Goal: Task Accomplishment & Management: Use online tool/utility

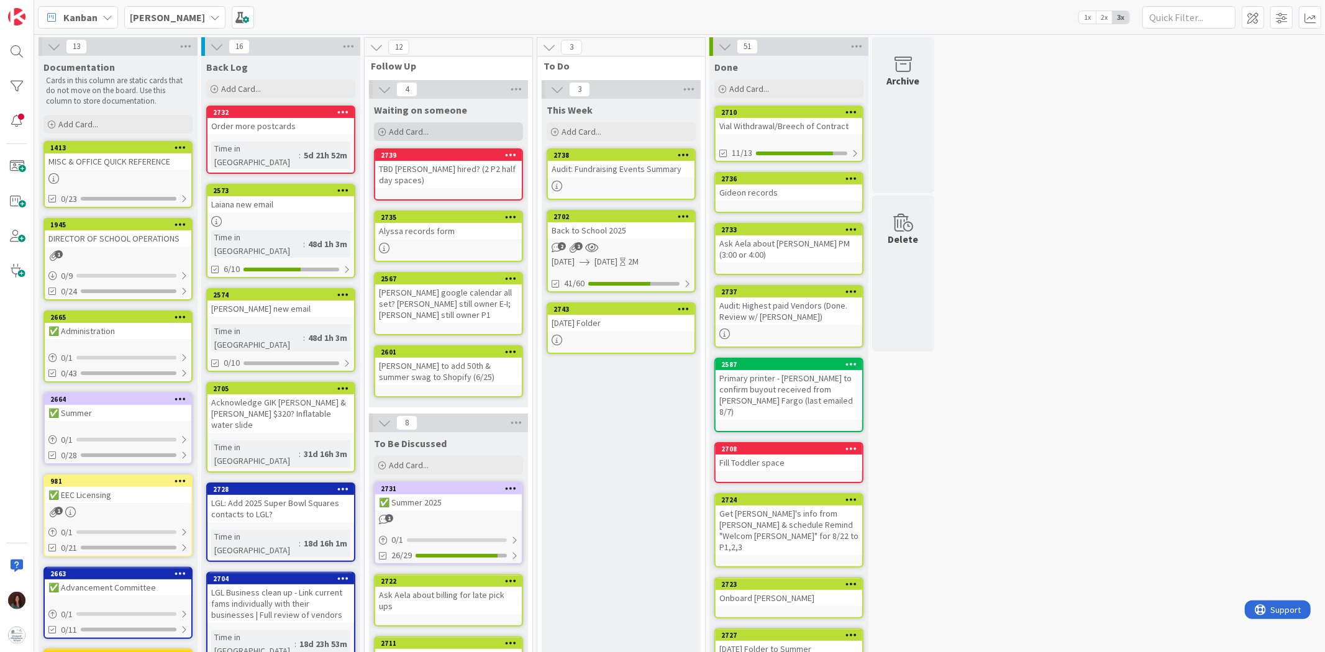
click at [495, 137] on div "Add Card..." at bounding box center [448, 131] width 149 height 19
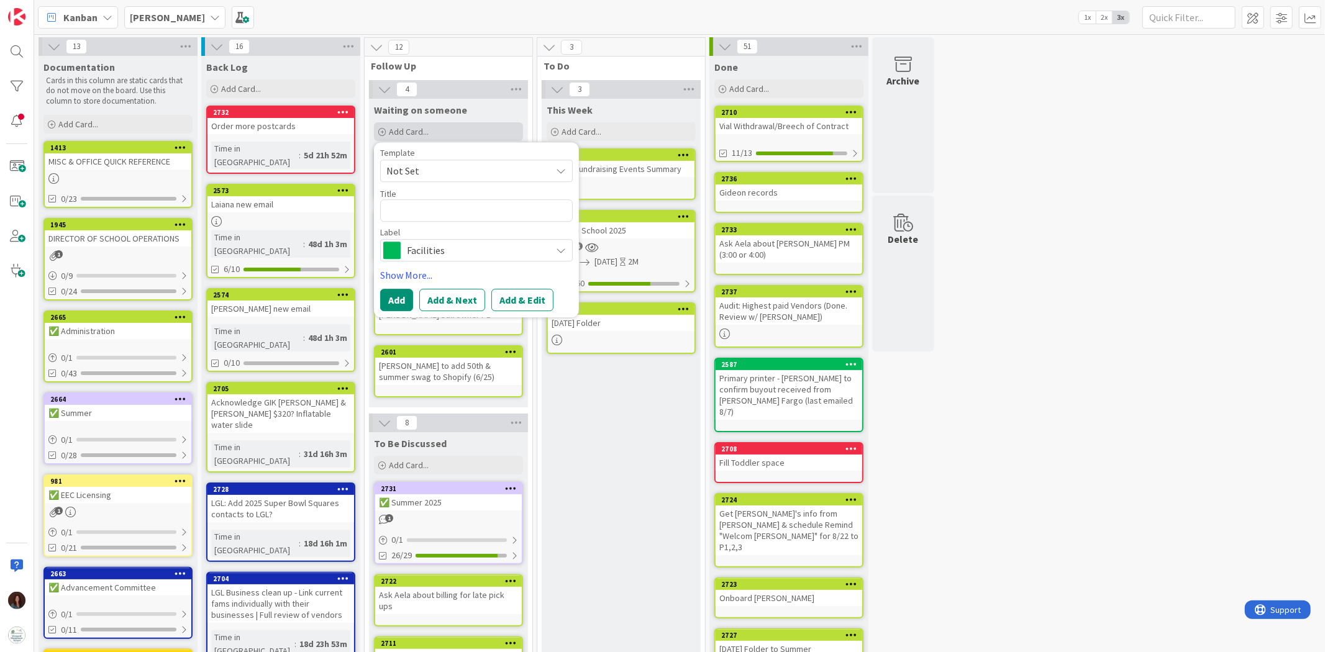
type textarea "x"
type textarea "I"
type textarea "x"
type textarea "Ir"
type textarea "x"
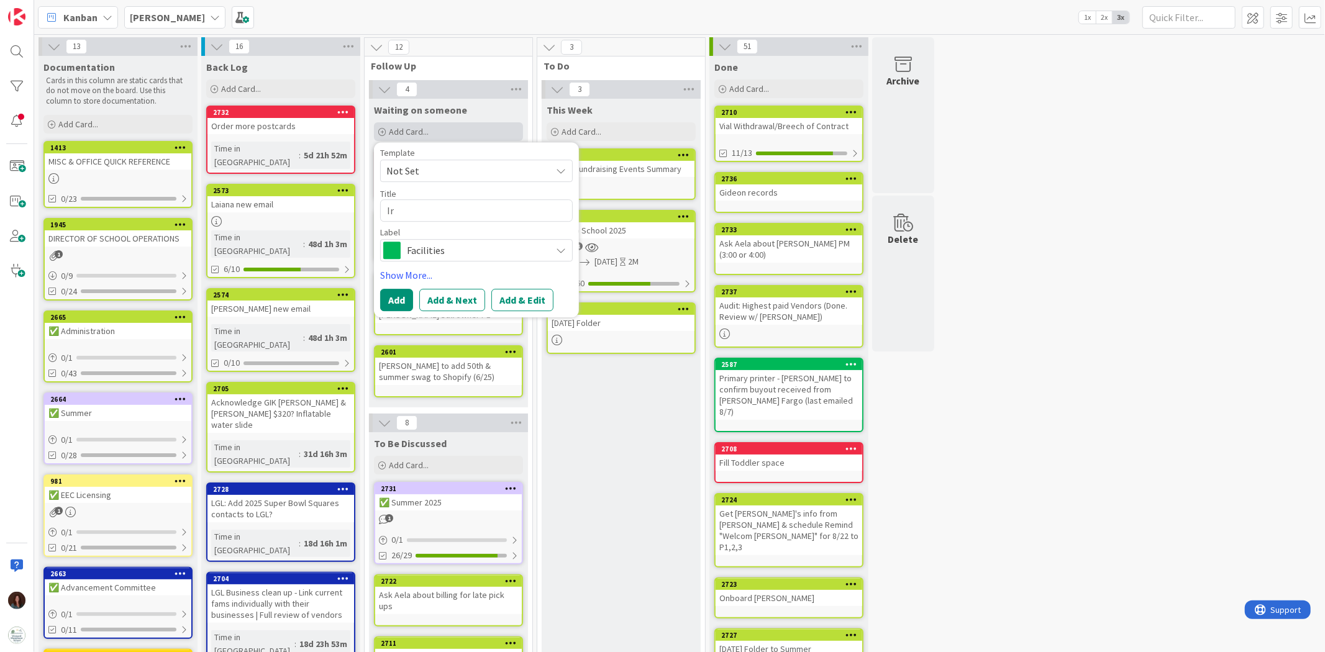
type textarea "Iri"
type textarea "x"
type textarea "Irir"
type textarea "x"
type textarea "Iri"
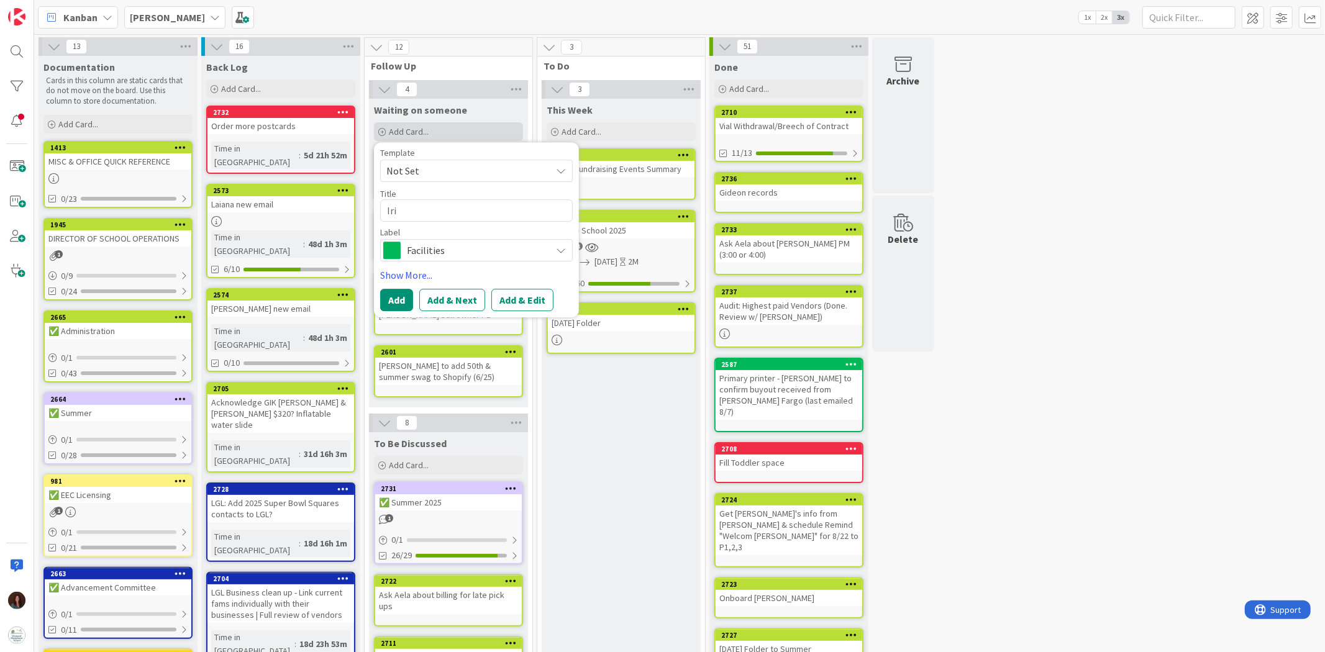
type textarea "x"
type textarea "Iris"
type textarea "x"
type textarea "Iris"
type textarea "x"
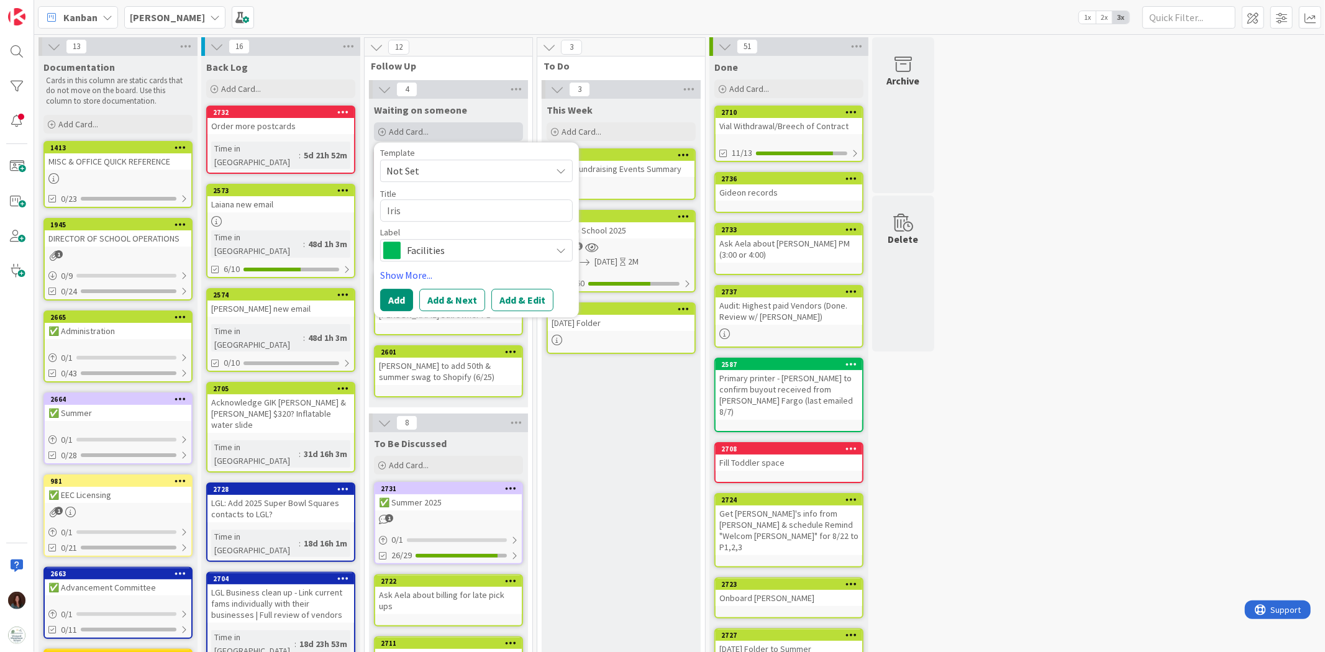
type textarea "[PERSON_NAME]"
type textarea "x"
type textarea "[PERSON_NAME]"
type textarea "x"
type textarea "Iris IEP"
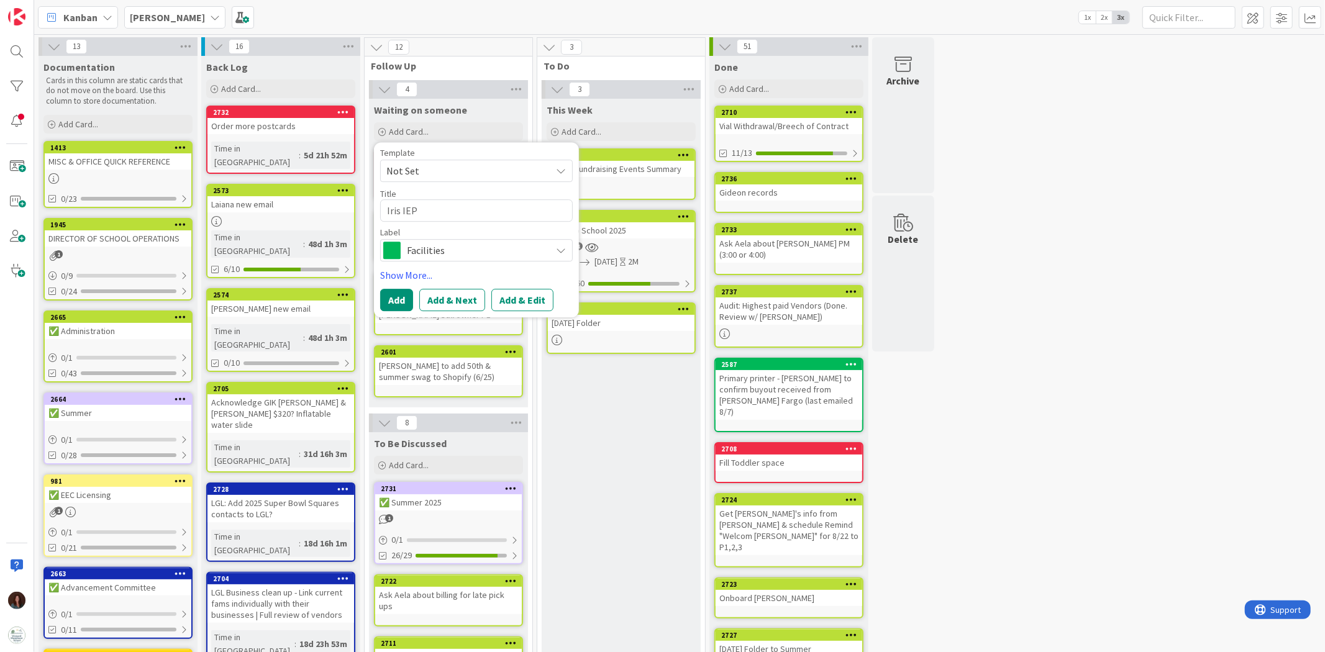
click at [493, 242] on span "Facilities" at bounding box center [476, 250] width 138 height 17
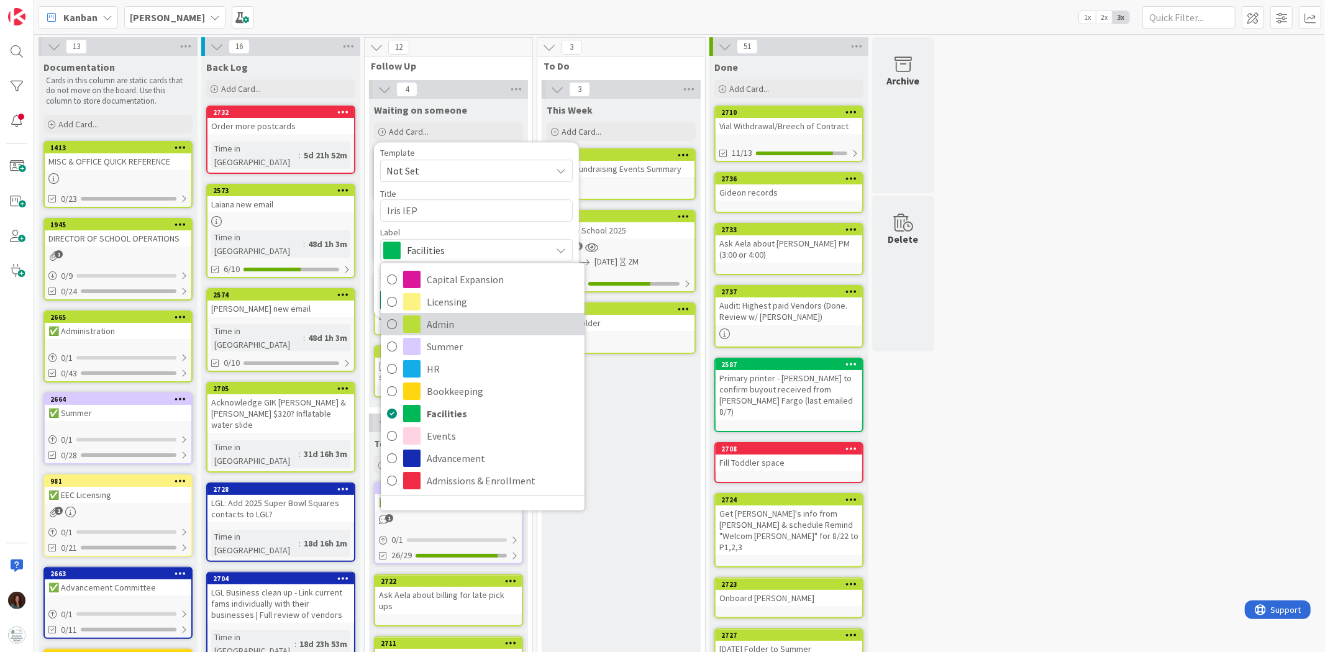
click at [457, 324] on span "Admin" at bounding box center [503, 324] width 152 height 19
type textarea "x"
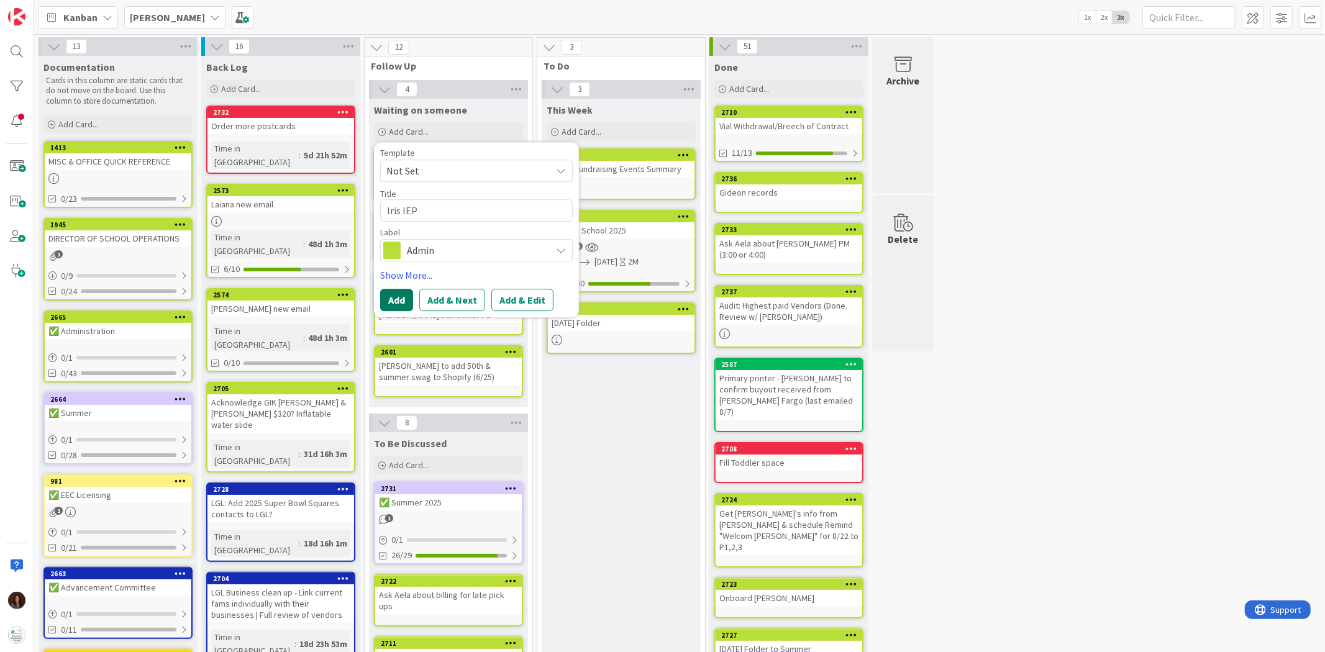
click at [403, 297] on button "Add" at bounding box center [396, 300] width 33 height 22
